Goal: Task Accomplishment & Management: Use online tool/utility

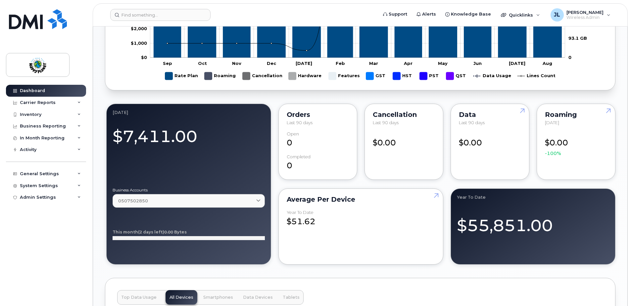
scroll to position [430, 0]
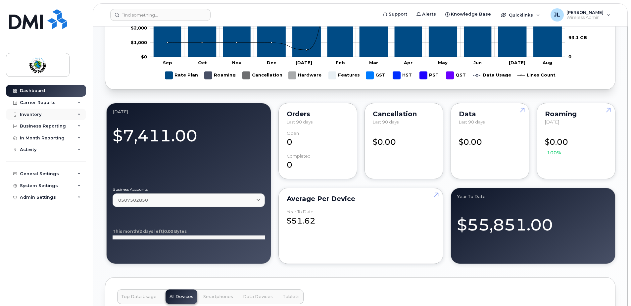
click at [70, 114] on div "Inventory" at bounding box center [46, 115] width 80 height 12
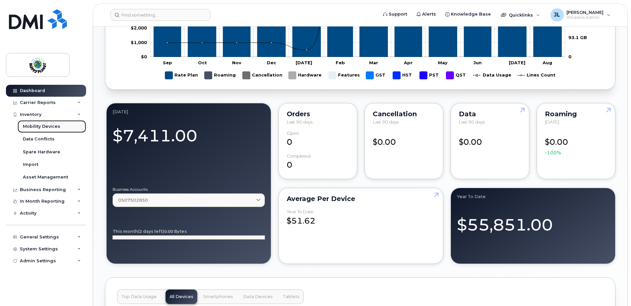
click at [35, 126] on div "Mobility Devices" at bounding box center [41, 126] width 37 height 6
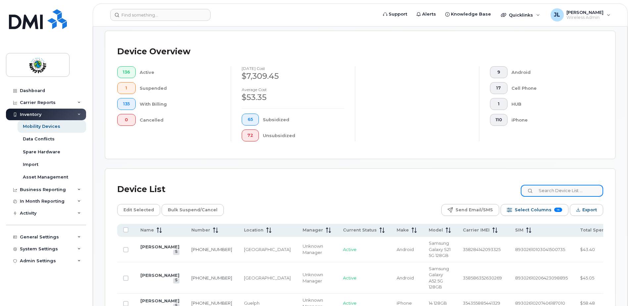
click at [560, 187] on input at bounding box center [561, 191] width 82 height 12
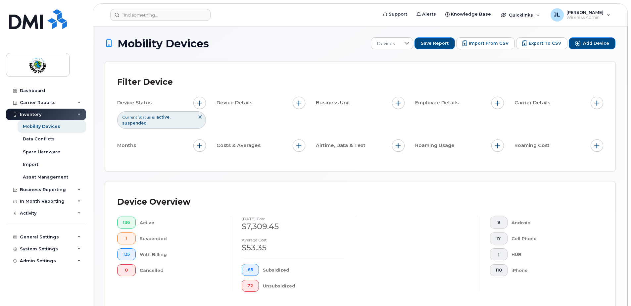
scroll to position [0, 0]
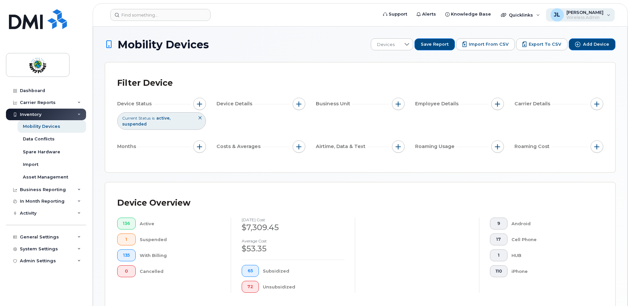
type input "shamsi"
click at [591, 14] on span "[PERSON_NAME]" at bounding box center [584, 12] width 37 height 5
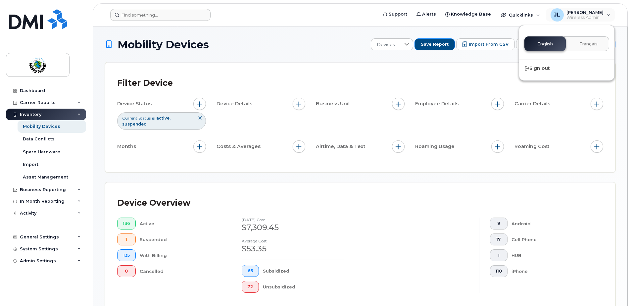
click at [268, 13] on form at bounding box center [241, 15] width 263 height 12
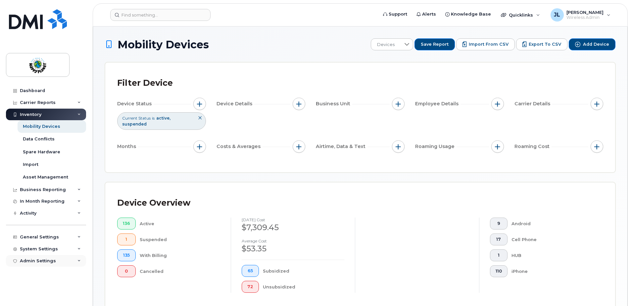
click at [44, 259] on div "Admin Settings" at bounding box center [38, 260] width 36 height 5
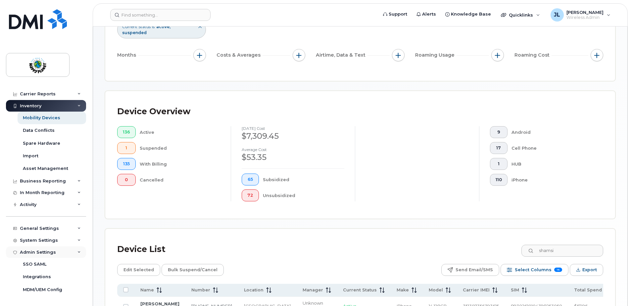
scroll to position [99, 0]
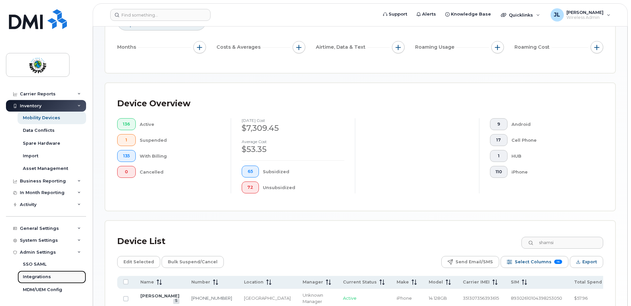
click at [43, 275] on div "Integrations" at bounding box center [37, 277] width 28 height 6
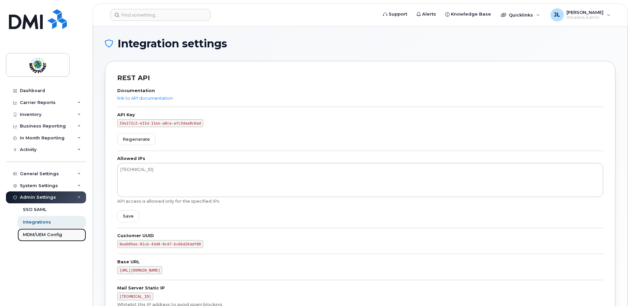
click at [45, 235] on div "MDM/UEM Config" at bounding box center [42, 235] width 39 height 6
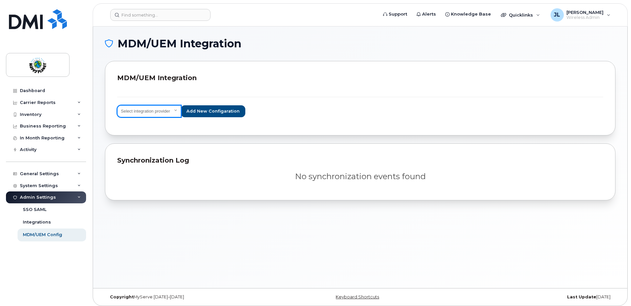
click at [169, 111] on select "Select integration provider IBM MaaS360 VMware AirWatch Microsoft Intune Mirado…" at bounding box center [149, 111] width 64 height 12
select select "ms_intune"
click at [117, 105] on select "Select integration provider IBM MaaS360 VMware AirWatch Microsoft Intune Mirado…" at bounding box center [149, 111] width 64 height 12
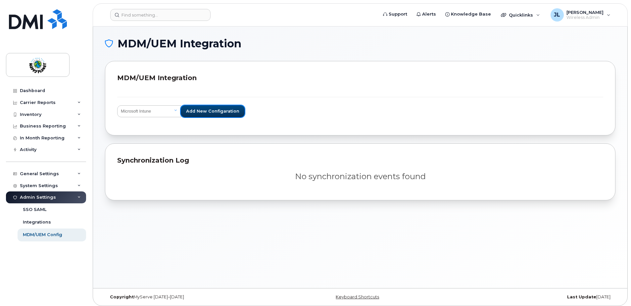
click at [212, 110] on span "Add new configaration" at bounding box center [212, 111] width 53 height 6
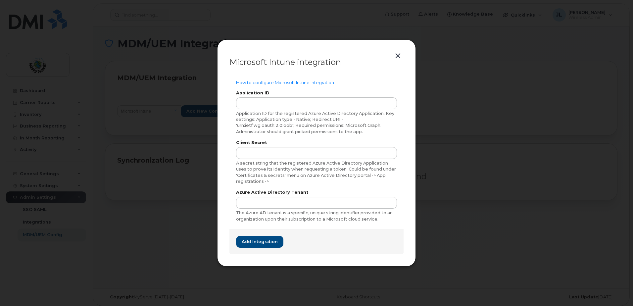
click at [398, 55] on button "button" at bounding box center [398, 55] width 10 height 9
